Goal: Transaction & Acquisition: Purchase product/service

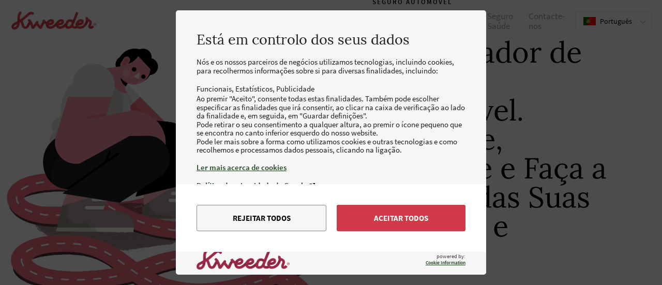
click at [388, 218] on button "Aceitar todos" at bounding box center [400, 218] width 129 height 26
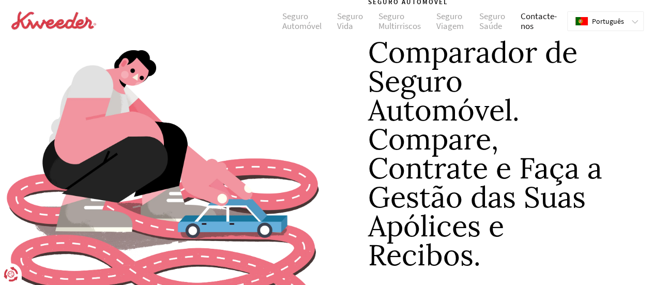
click at [531, 20] on link "Contacte-nos" at bounding box center [539, 21] width 52 height 20
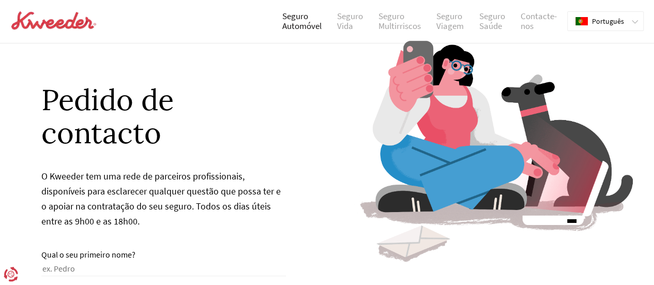
click at [299, 21] on link "Seguro Automóvel" at bounding box center [301, 21] width 55 height 20
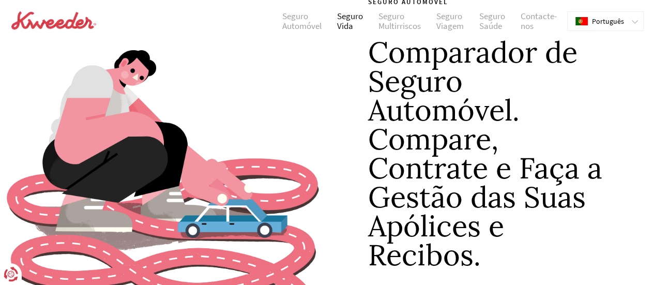
click at [358, 15] on link "Seguro Vida" at bounding box center [349, 21] width 41 height 20
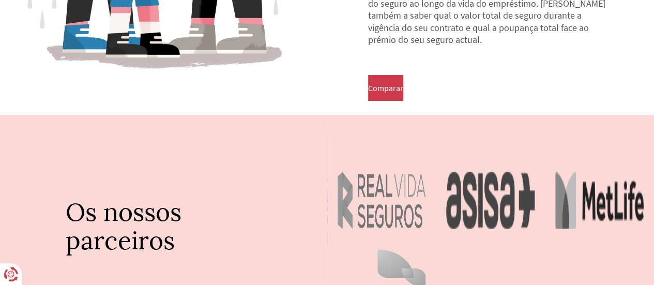
scroll to position [310, 0]
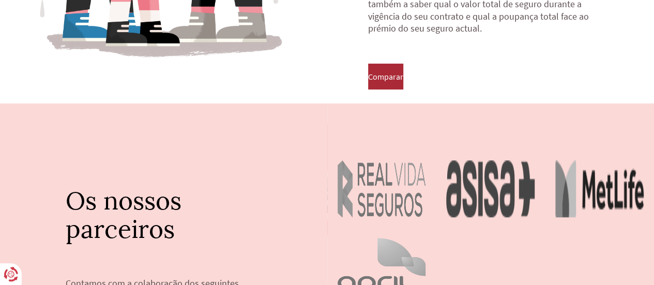
click at [396, 75] on span "Comparar" at bounding box center [385, 76] width 35 height 9
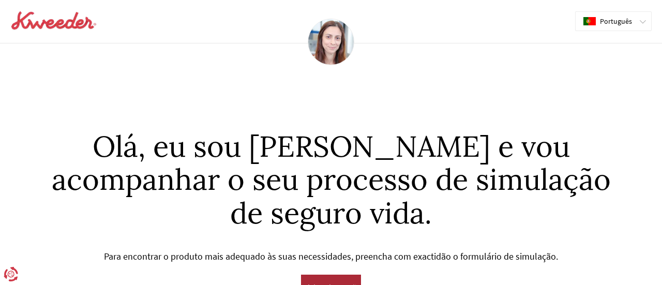
click at [339, 283] on span "Iniciar Simulação" at bounding box center [331, 287] width 60 height 9
